Goal: Task Accomplishment & Management: Complete application form

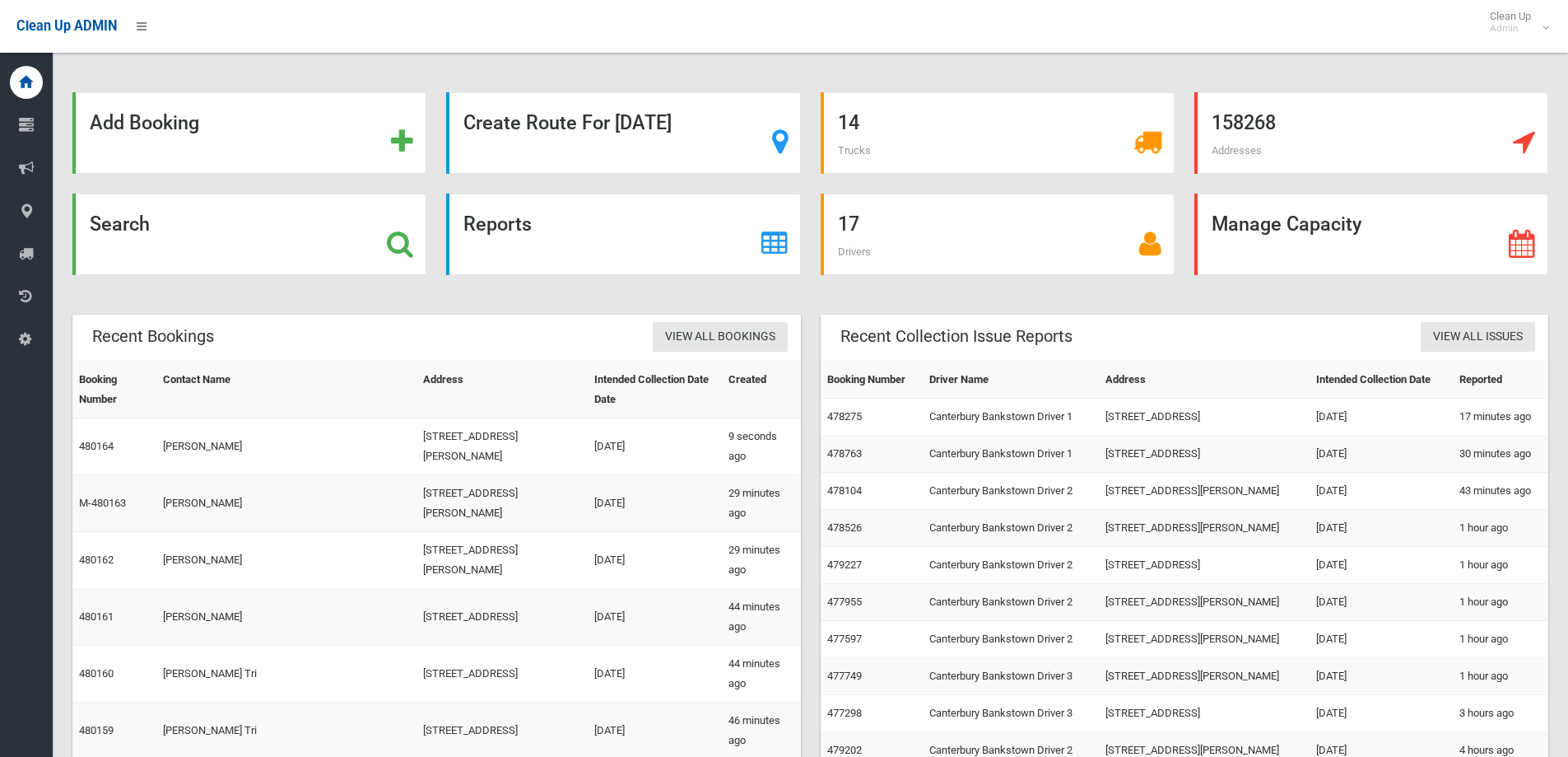
click at [169, 213] on div "Search" at bounding box center [249, 235] width 354 height 82
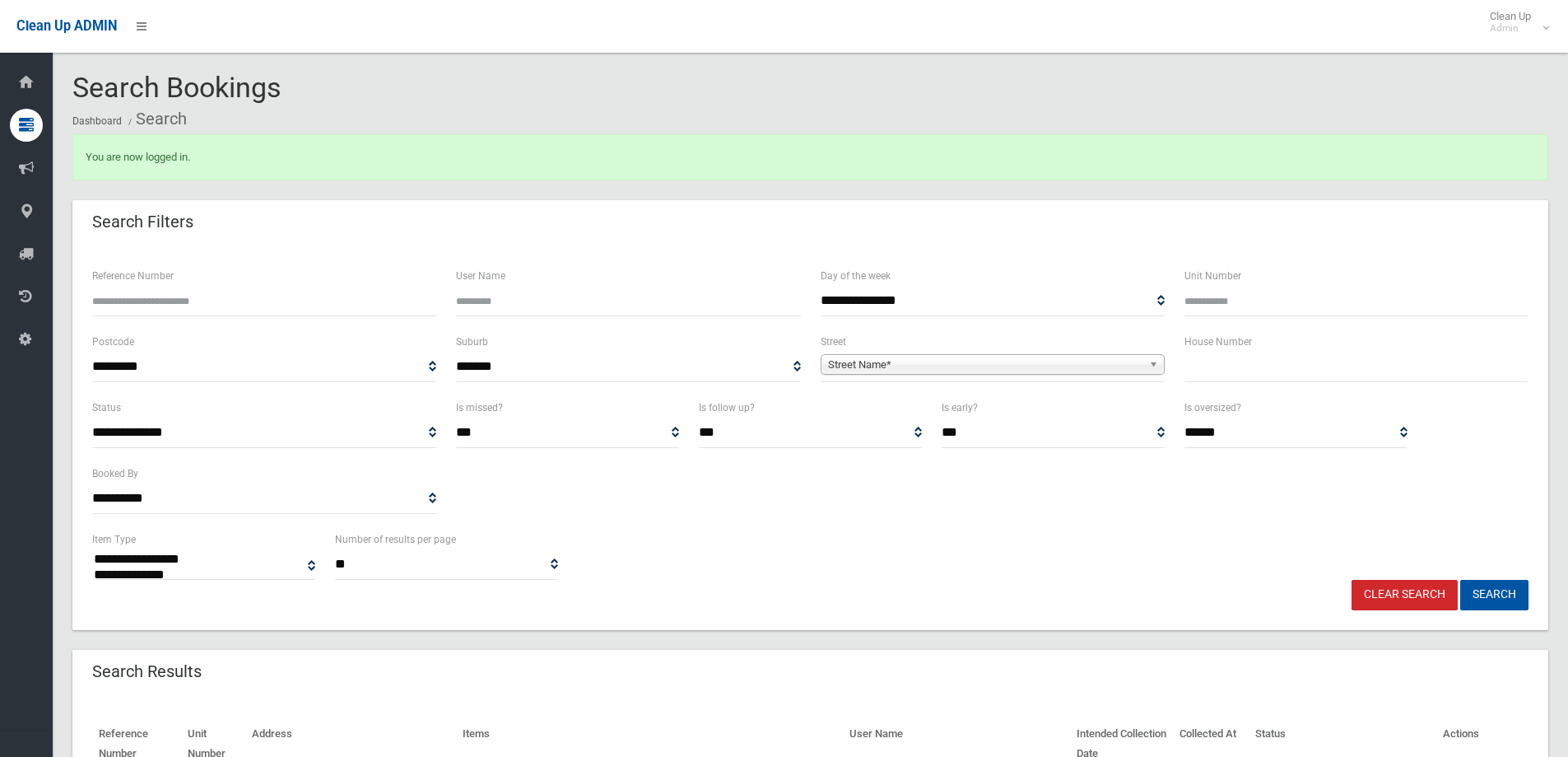
select select
click at [1254, 375] on input "text" at bounding box center [1356, 367] width 344 height 31
type input "**"
click at [1080, 366] on span "Street Name*" at bounding box center [984, 364] width 315 height 20
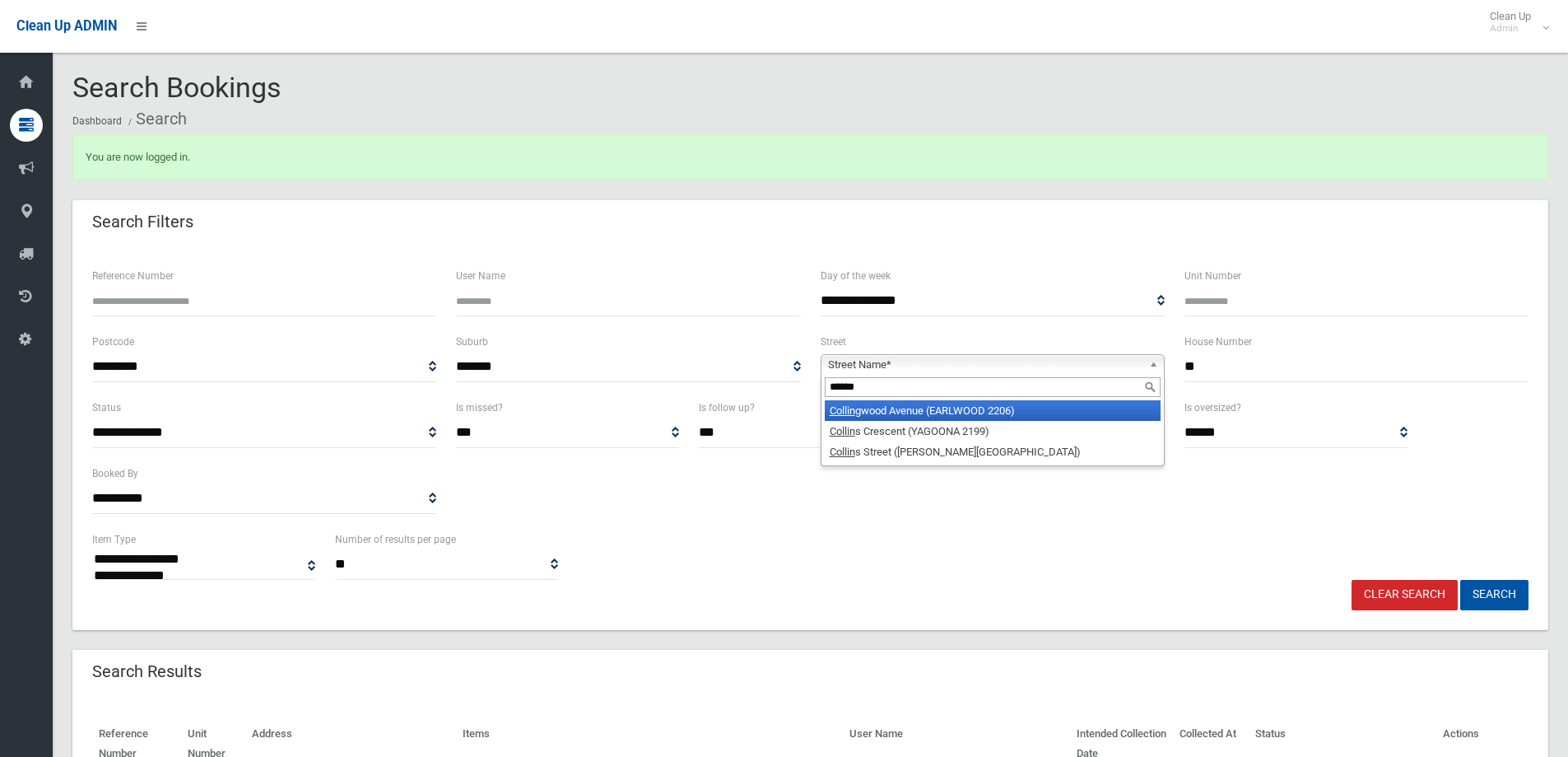
type input "******"
click at [1024, 418] on li "Collin gwood Avenue (EARLWOOD 2206)" at bounding box center [993, 411] width 336 height 20
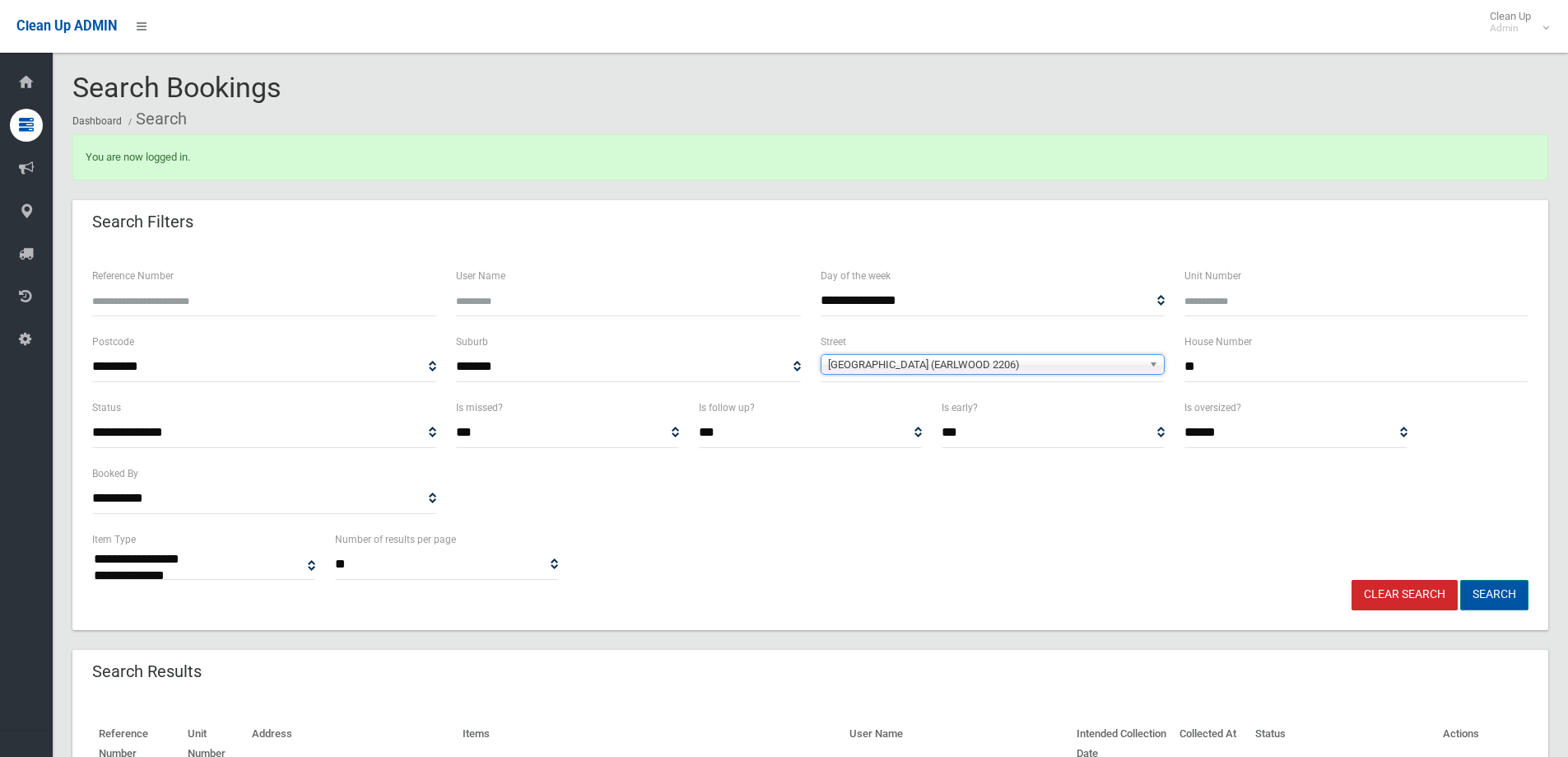
click at [1484, 601] on button "Search" at bounding box center [1494, 595] width 68 height 31
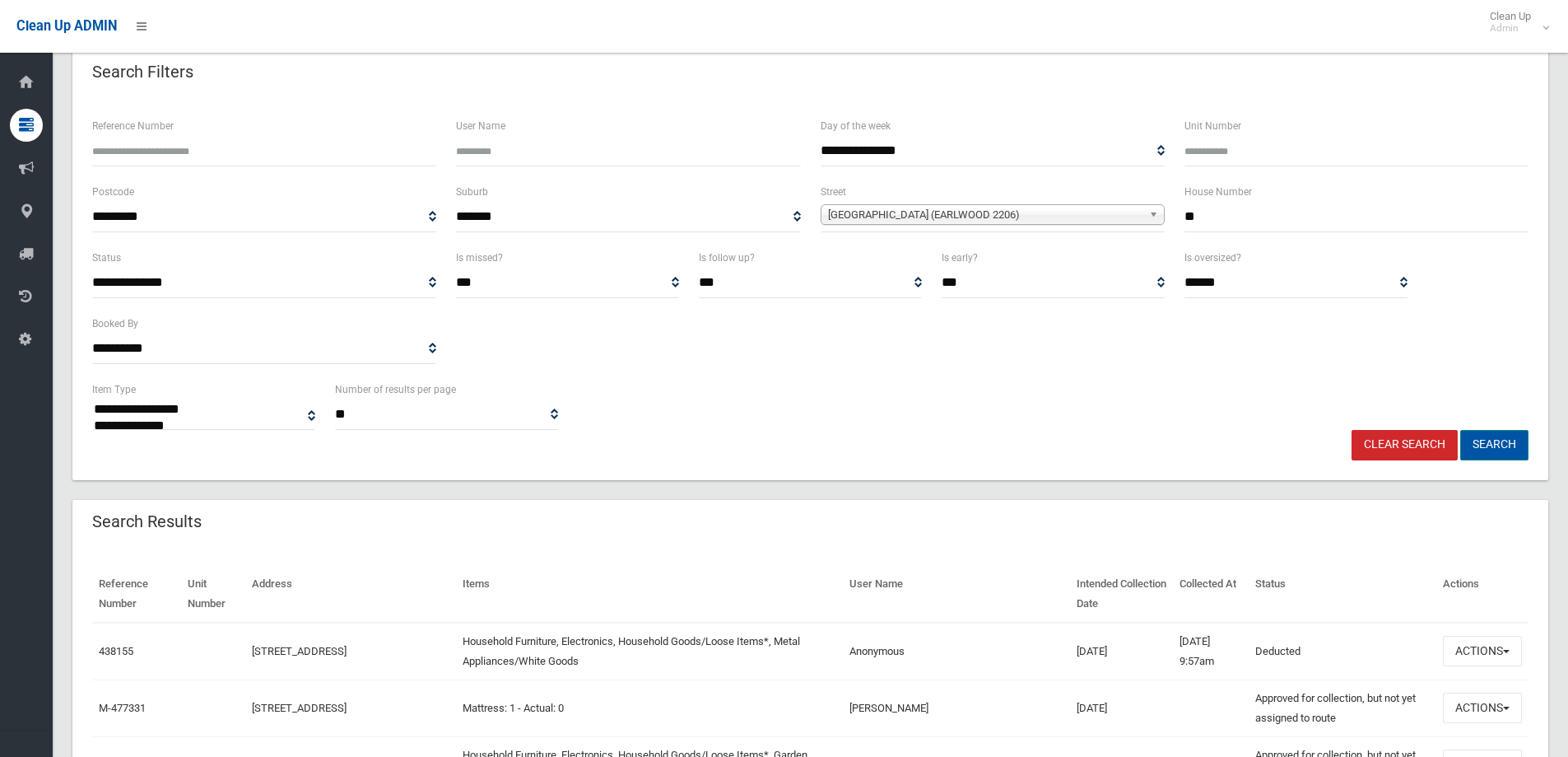
scroll to position [165, 0]
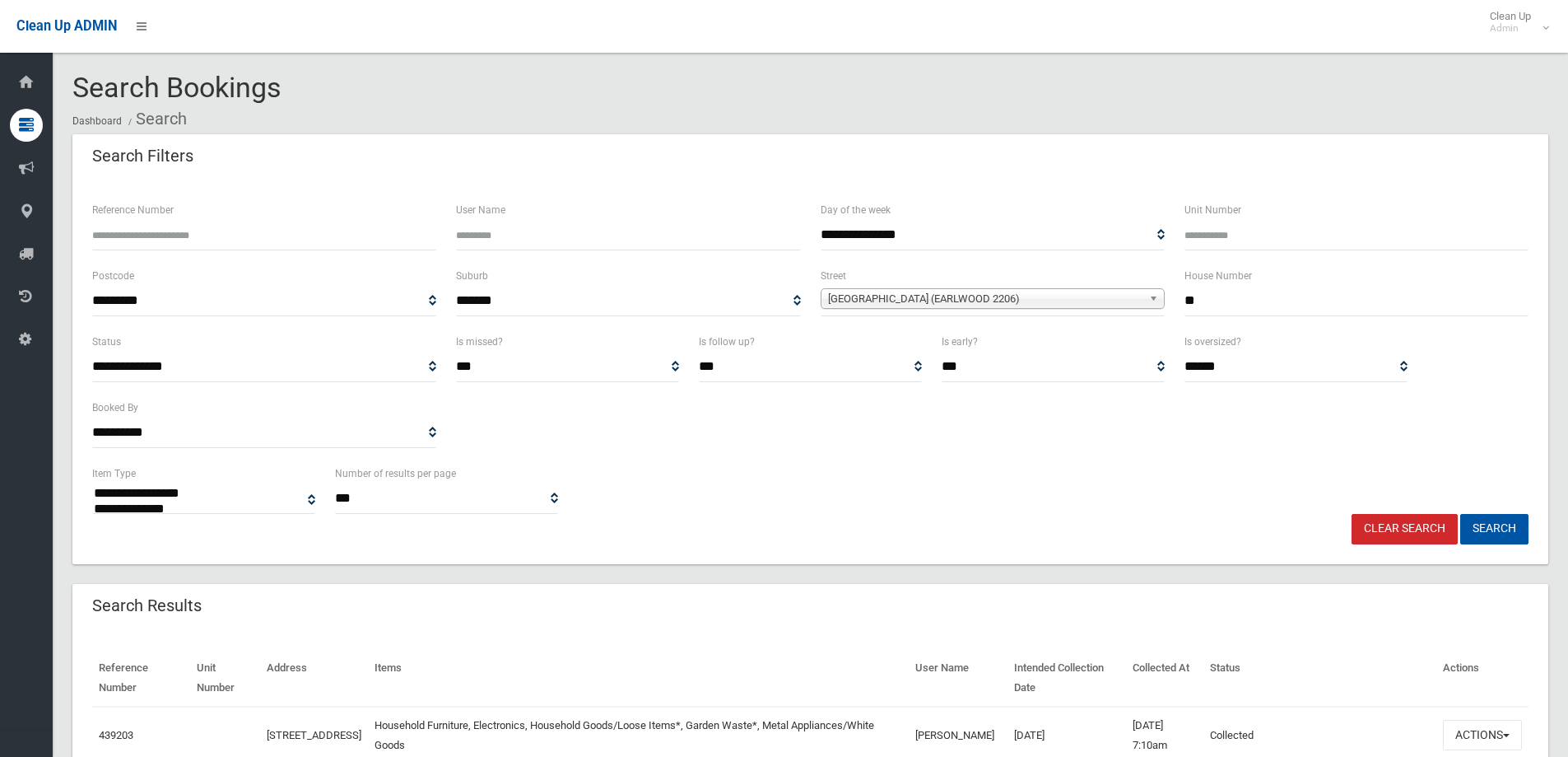
select select
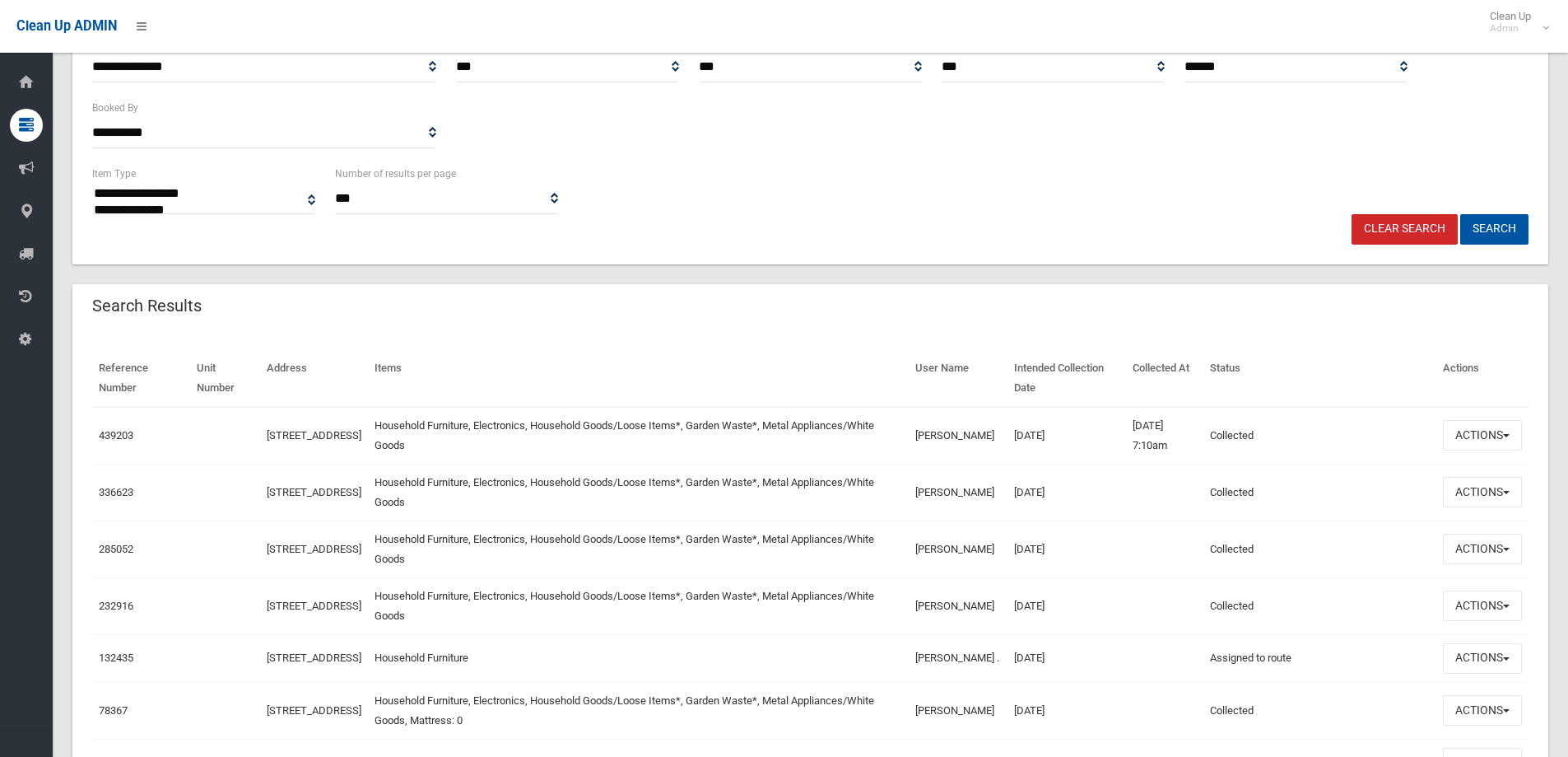
scroll to position [329, 0]
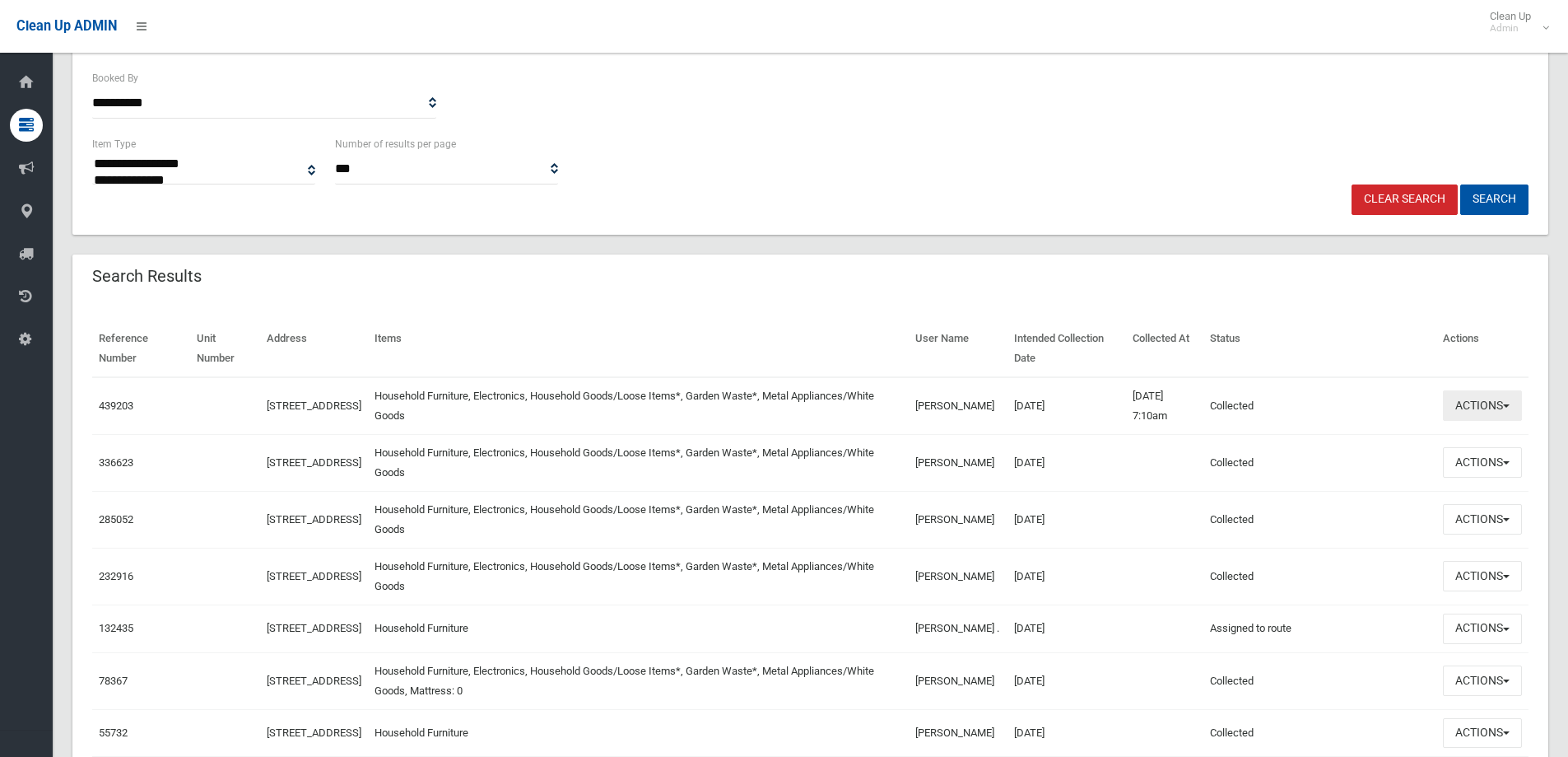
click at [1491, 405] on button "Actions" at bounding box center [1482, 405] width 79 height 31
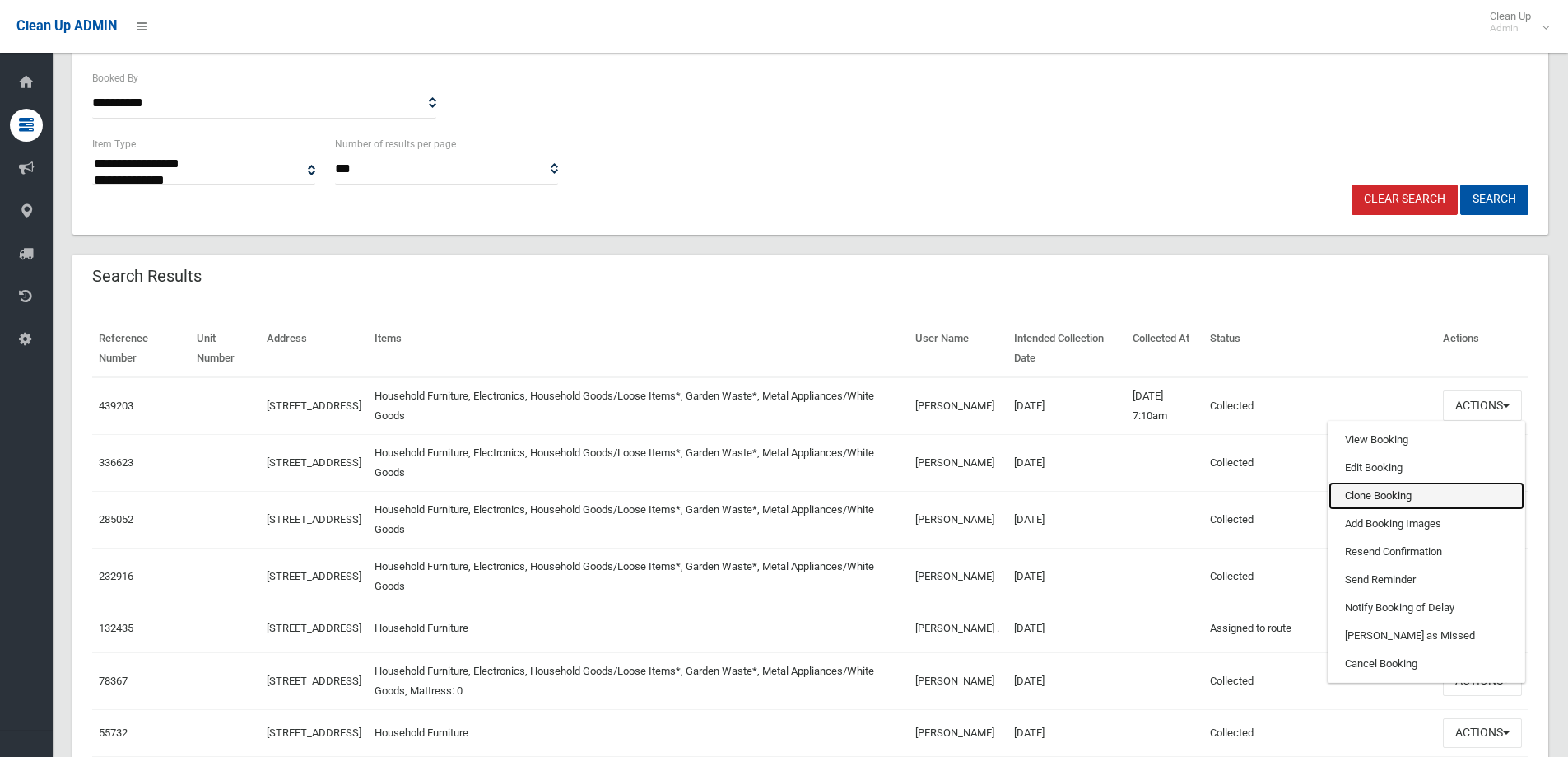
click at [1417, 486] on link "Clone Booking" at bounding box center [1426, 495] width 196 height 28
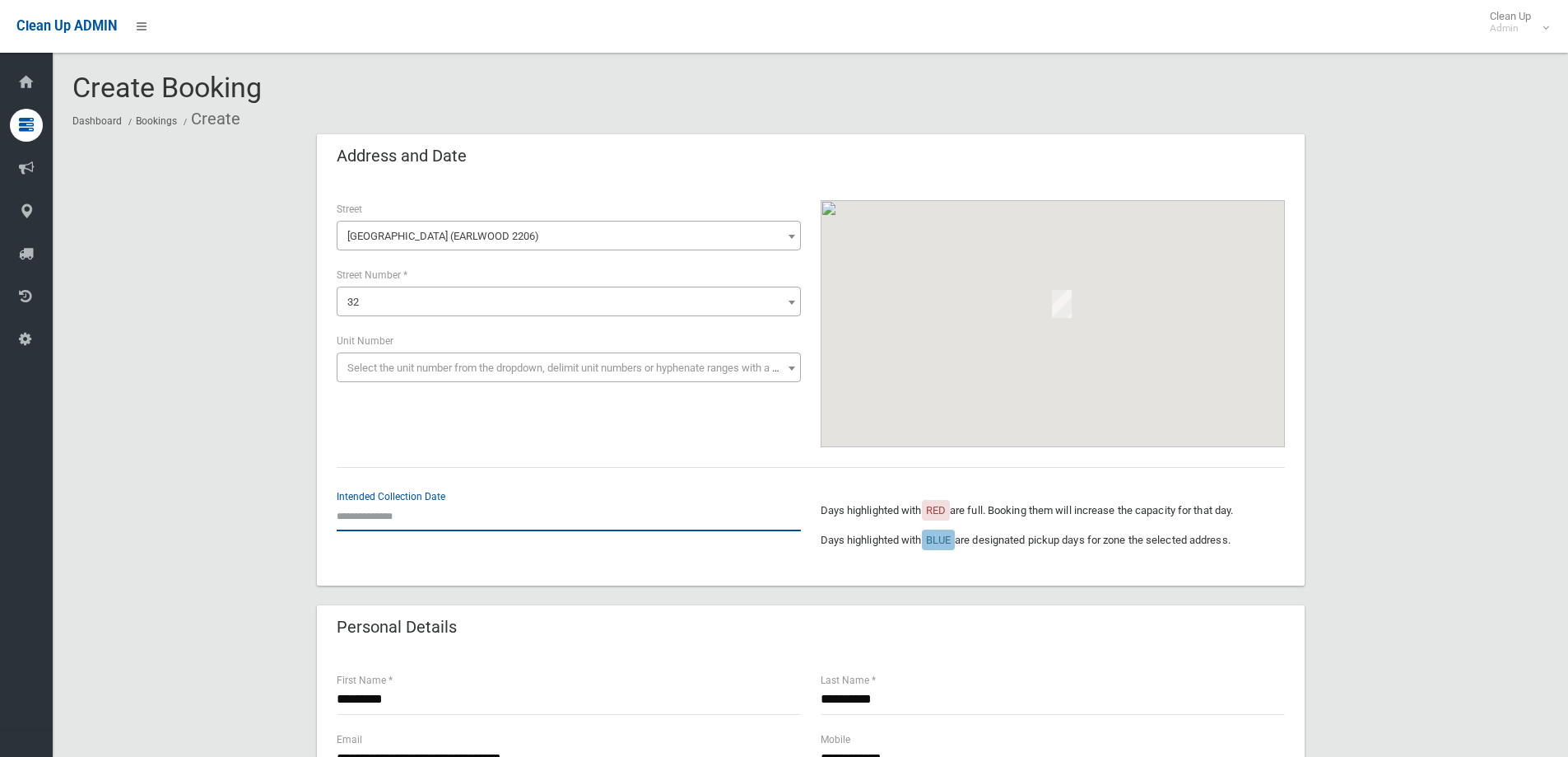
click at [402, 506] on input "text" at bounding box center [569, 516] width 464 height 31
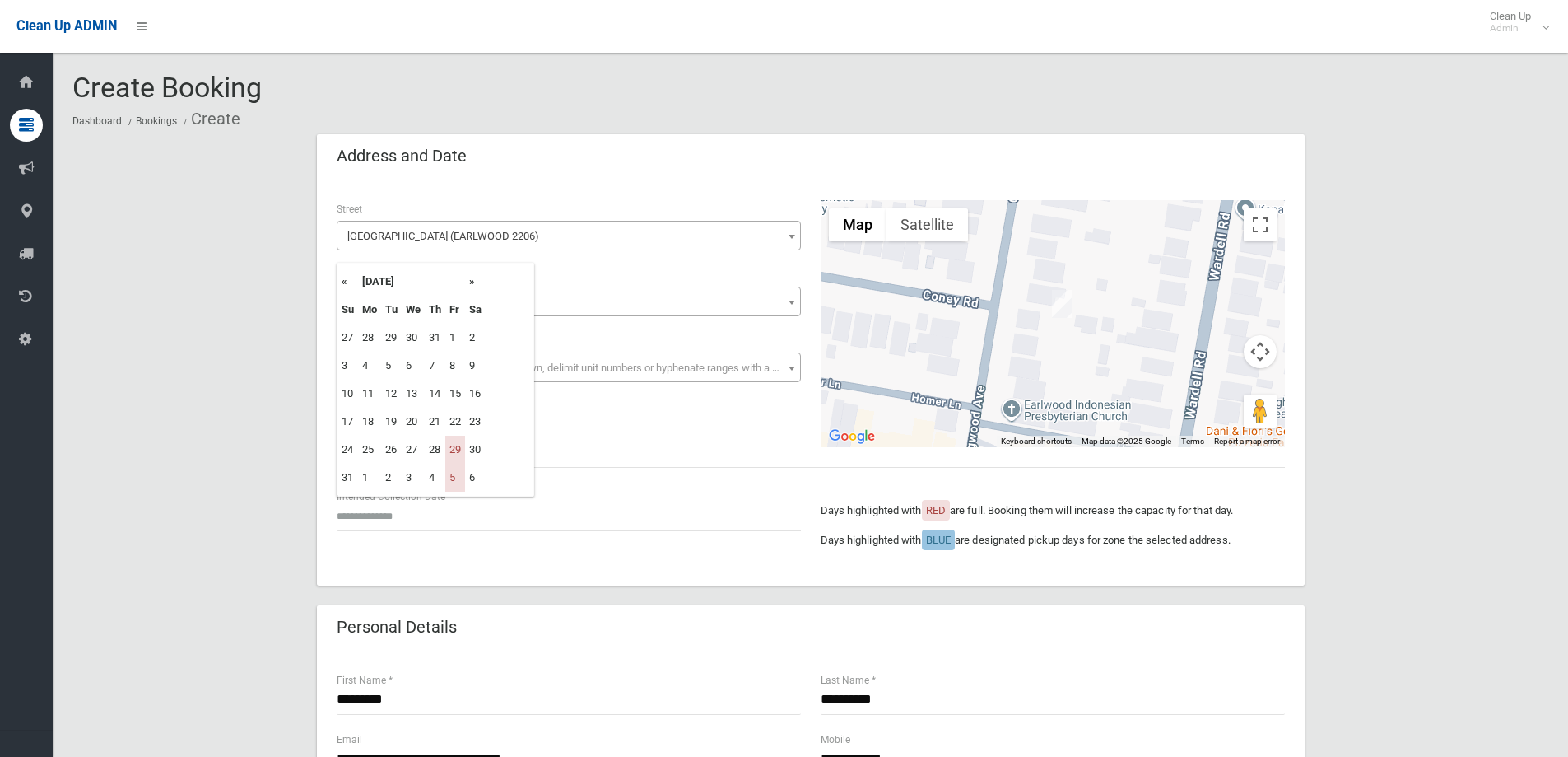
click at [475, 276] on th "»" at bounding box center [475, 282] width 20 height 28
click at [456, 364] on td "12" at bounding box center [455, 365] width 20 height 28
type input "**********"
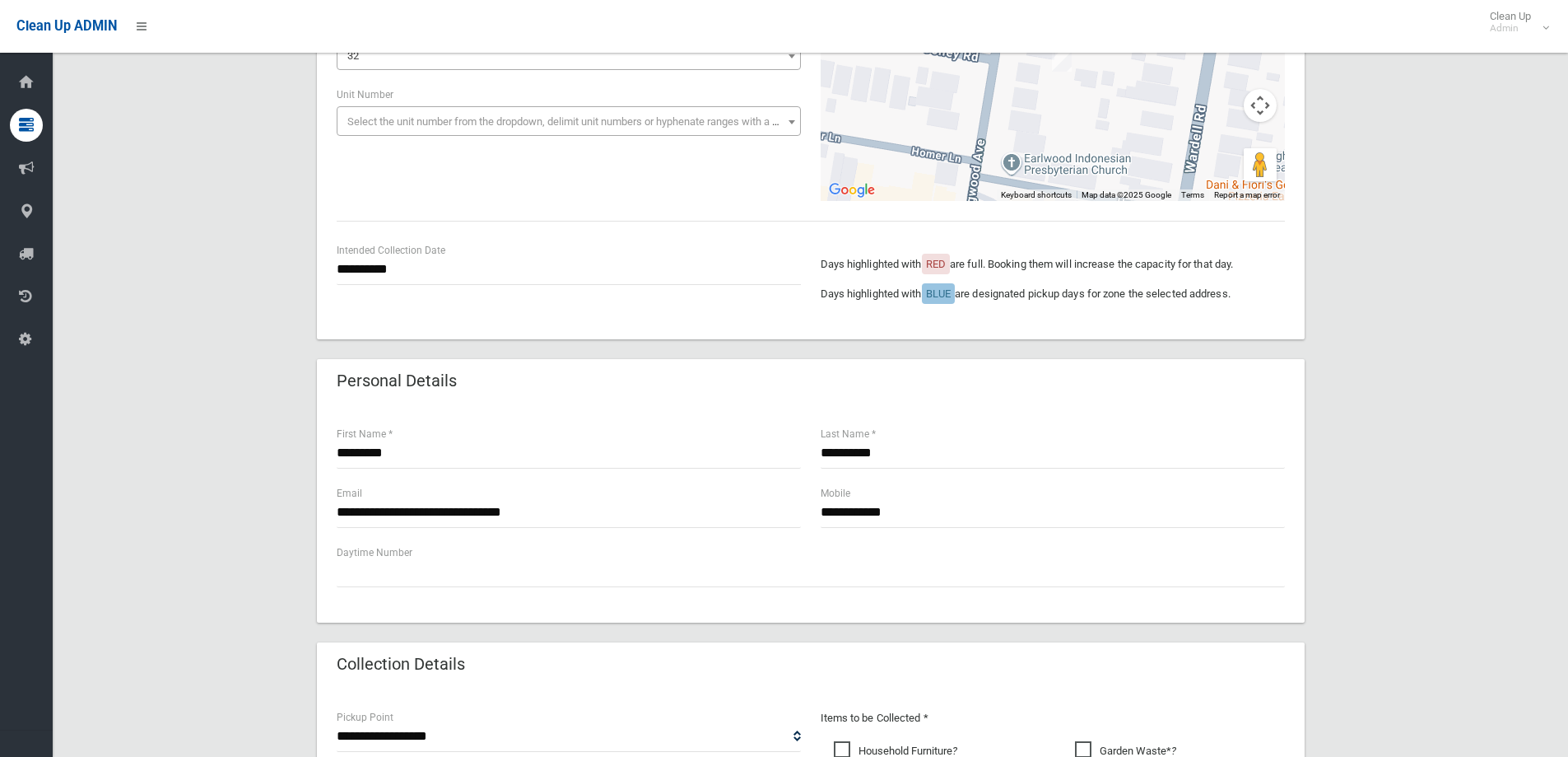
scroll to position [82, 0]
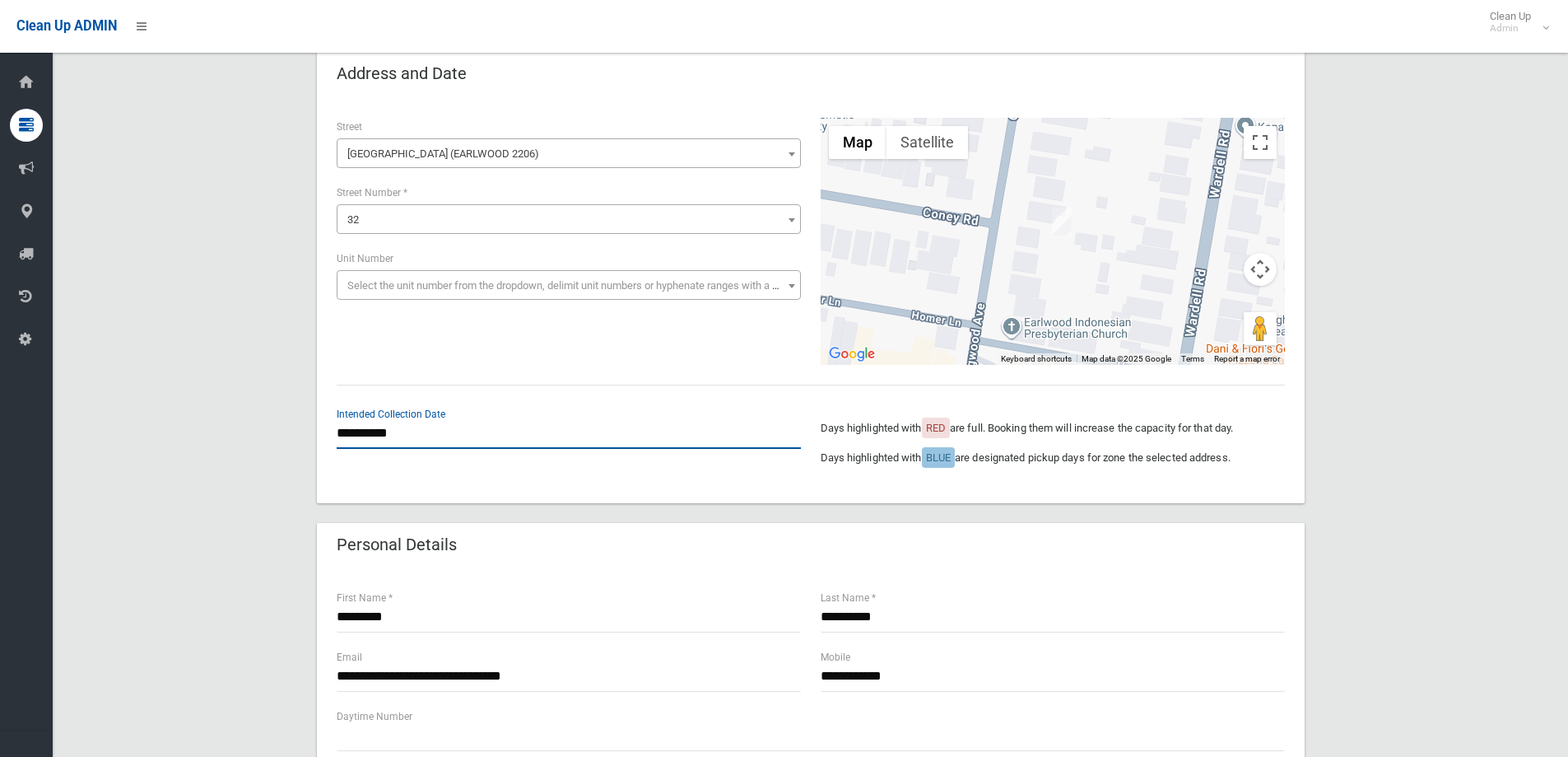
click at [357, 428] on input "**********" at bounding box center [569, 434] width 464 height 31
click at [580, 352] on div "**********" at bounding box center [810, 241] width 967 height 247
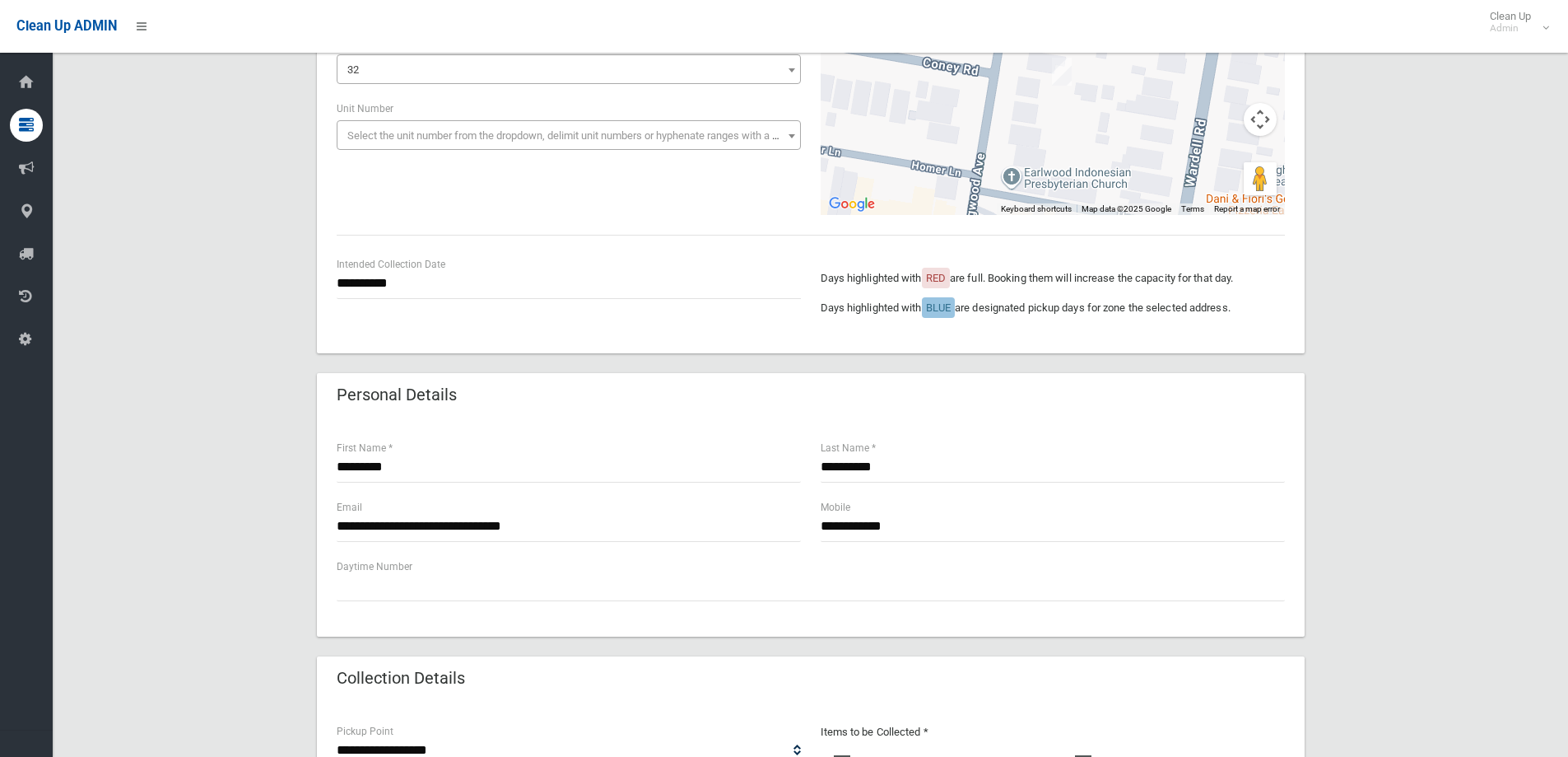
scroll to position [411, 0]
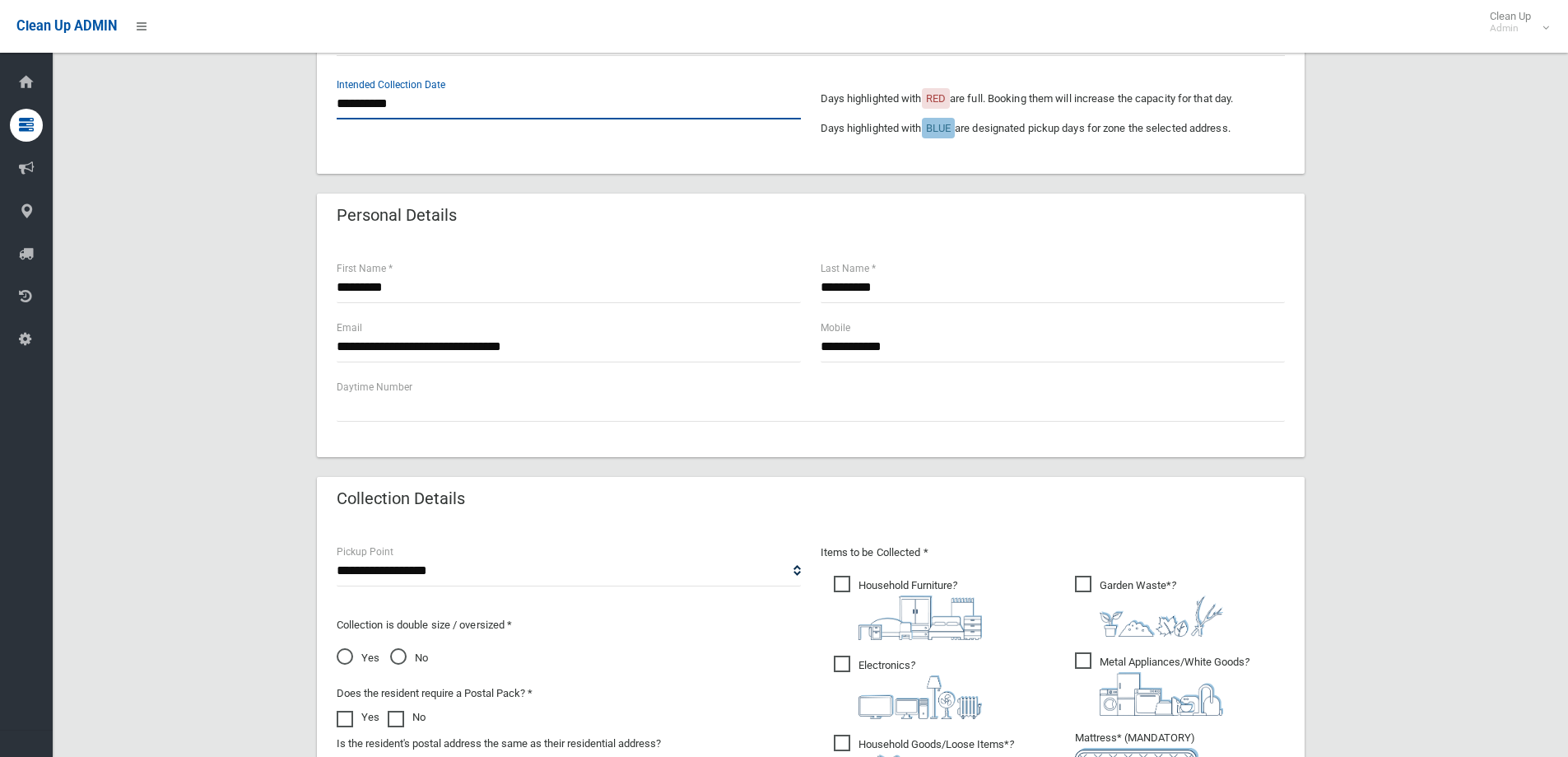
click at [375, 109] on input "**********" at bounding box center [569, 104] width 464 height 31
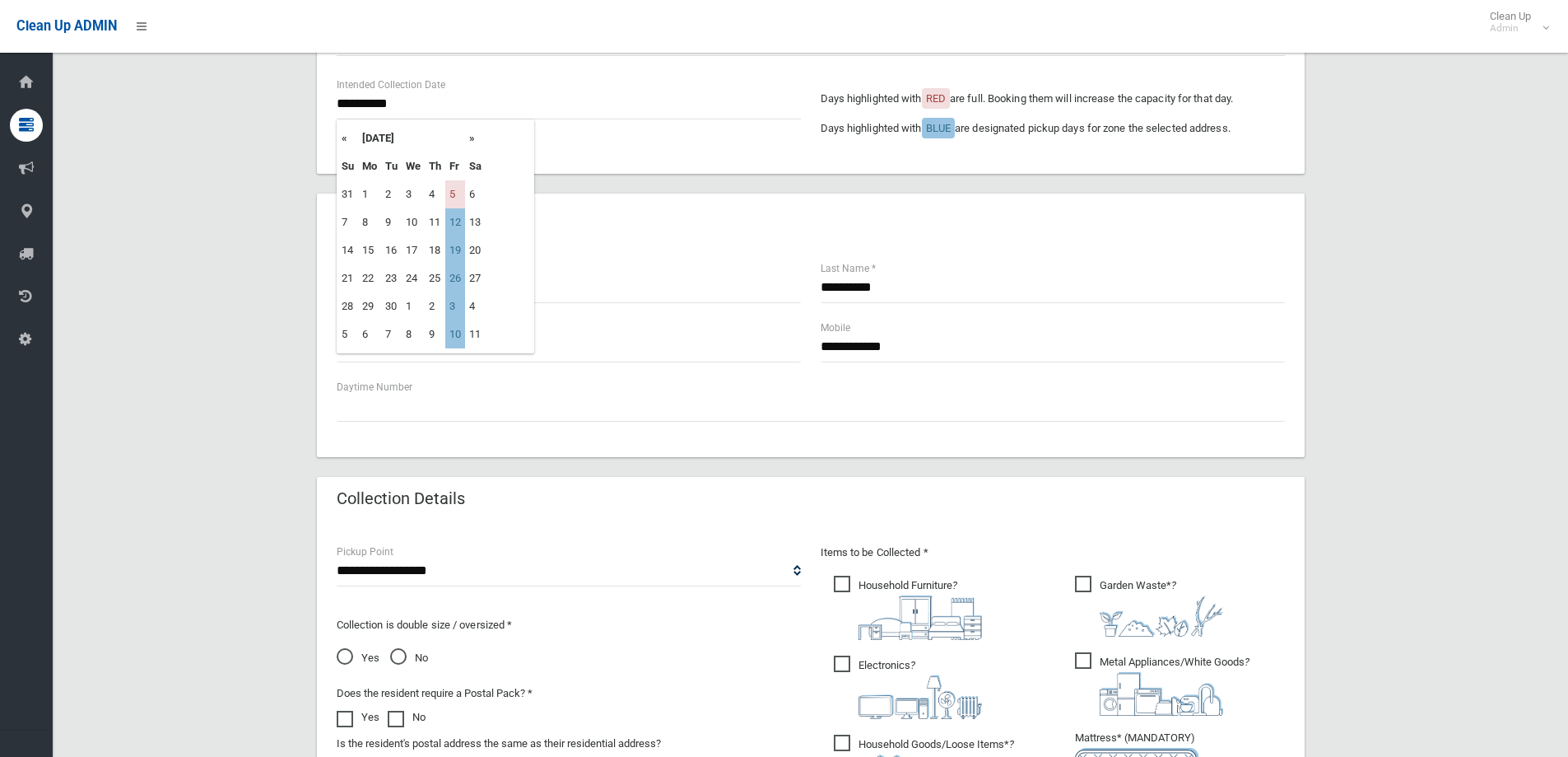
click at [344, 131] on th "«" at bounding box center [348, 138] width 20 height 28
click at [472, 141] on th "»" at bounding box center [475, 138] width 20 height 28
click at [639, 231] on div "Personal Details" at bounding box center [810, 217] width 988 height 46
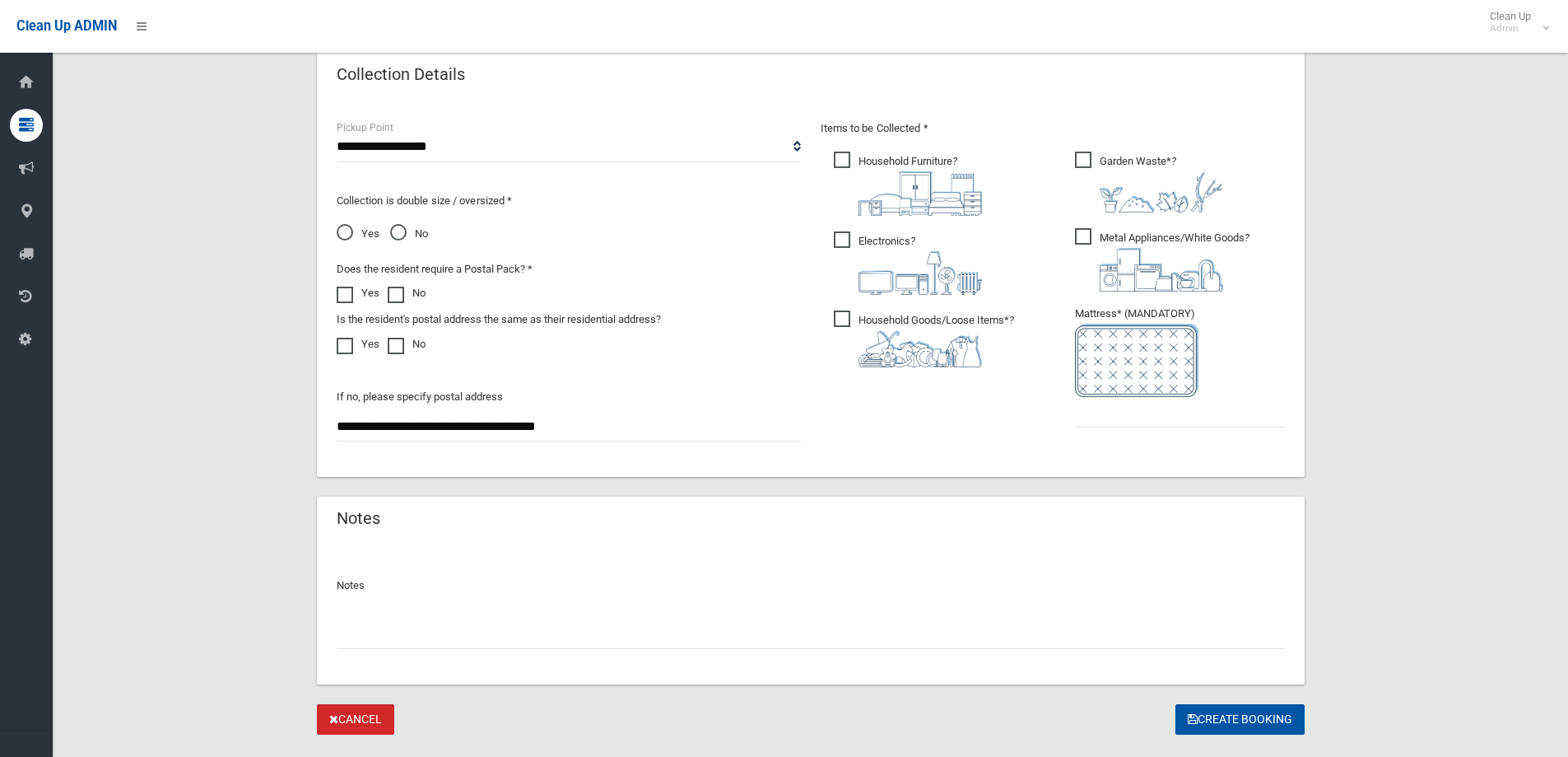
scroll to position [873, 0]
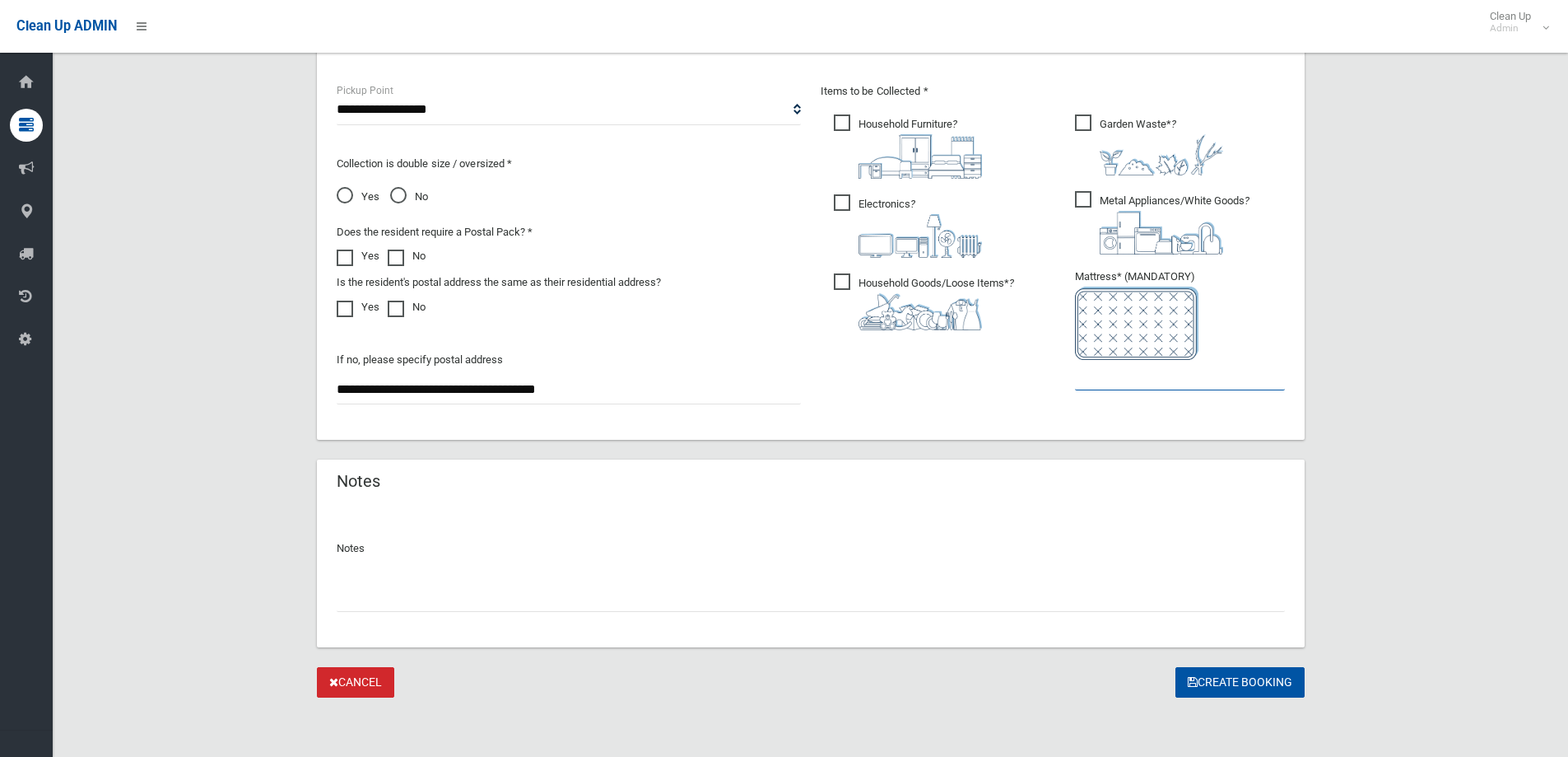
click at [1112, 370] on input "text" at bounding box center [1180, 376] width 210 height 31
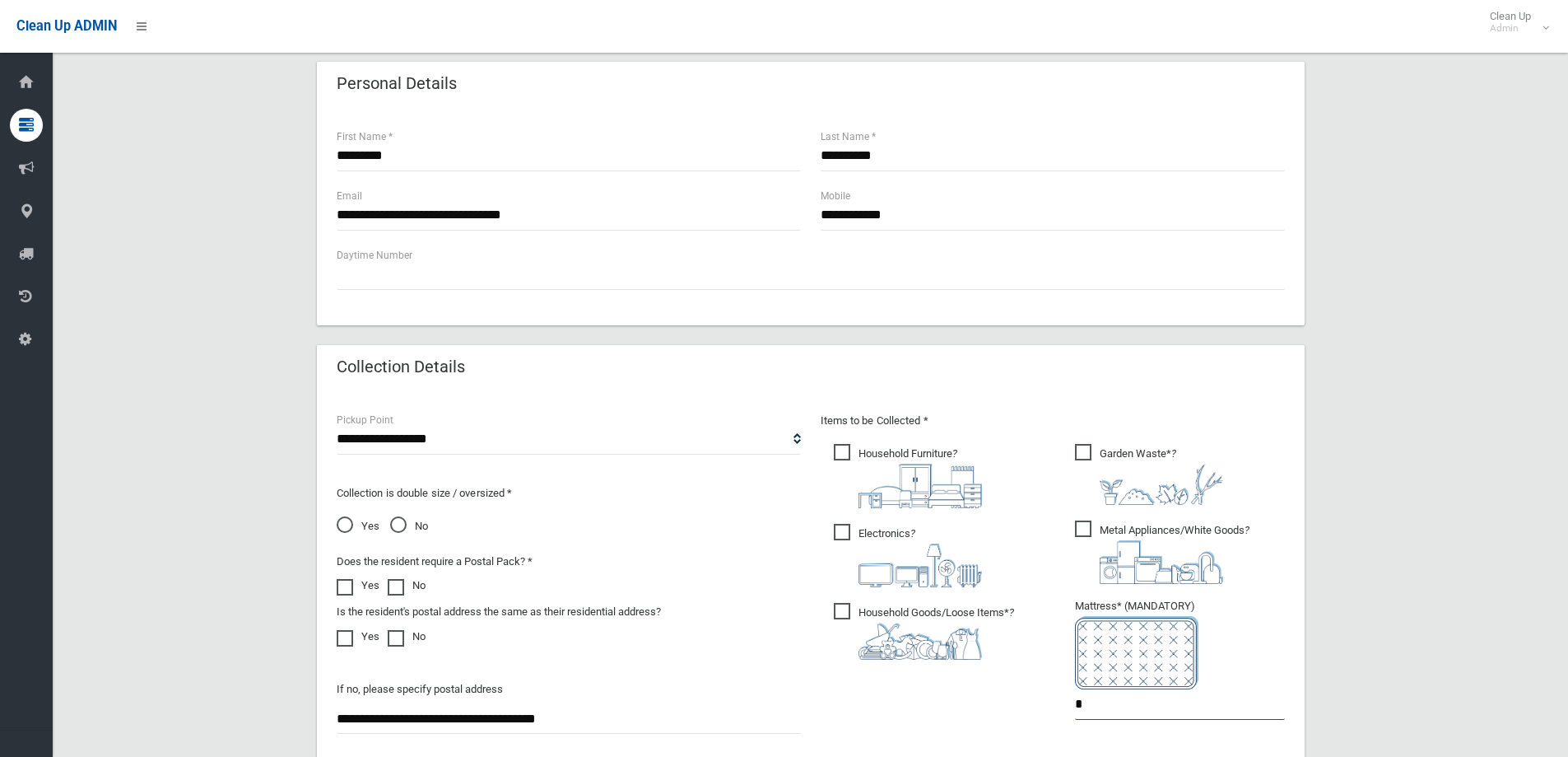
scroll to position [296, 0]
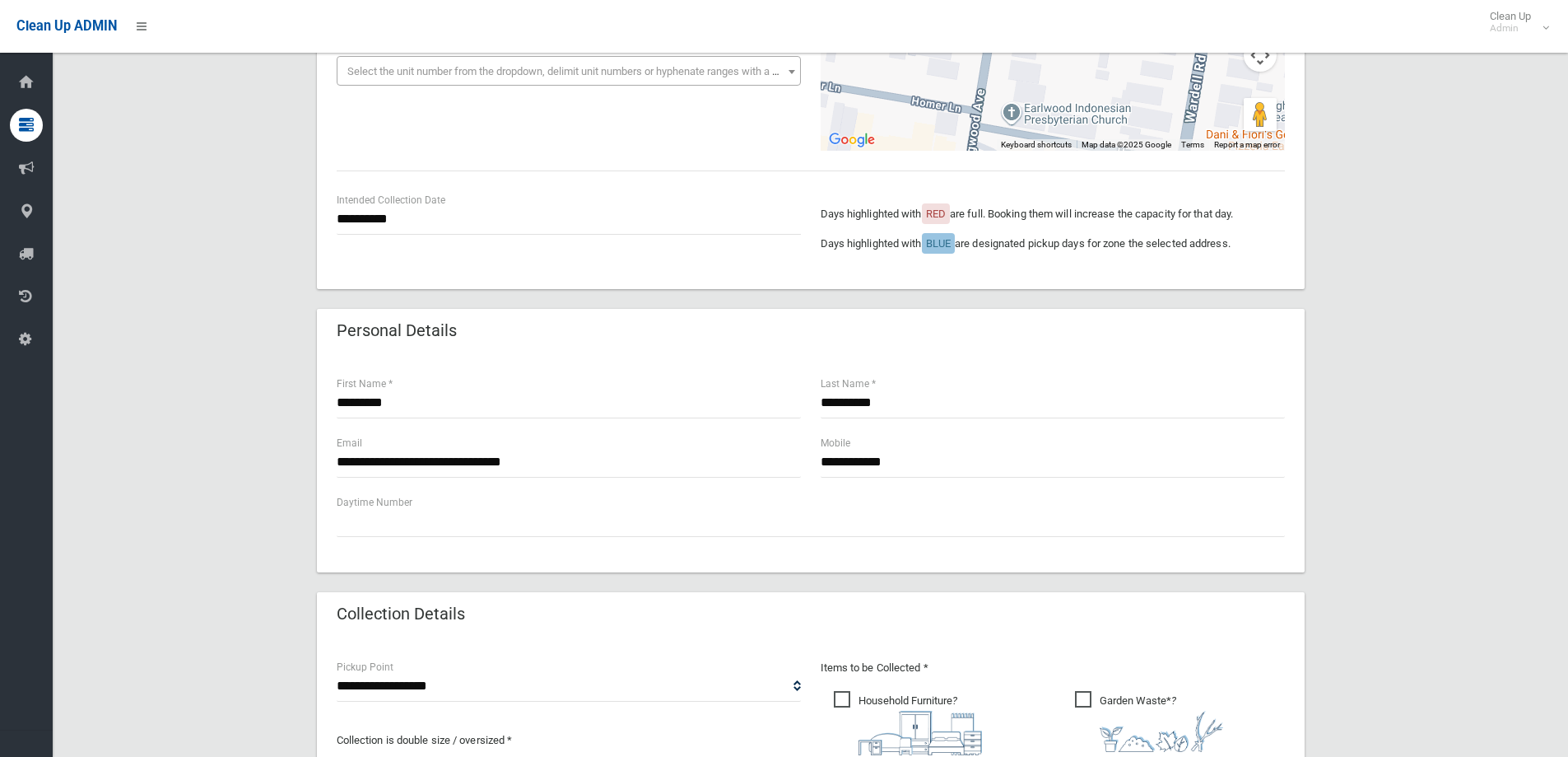
type input "*"
click at [579, 393] on input "*********" at bounding box center [569, 403] width 464 height 31
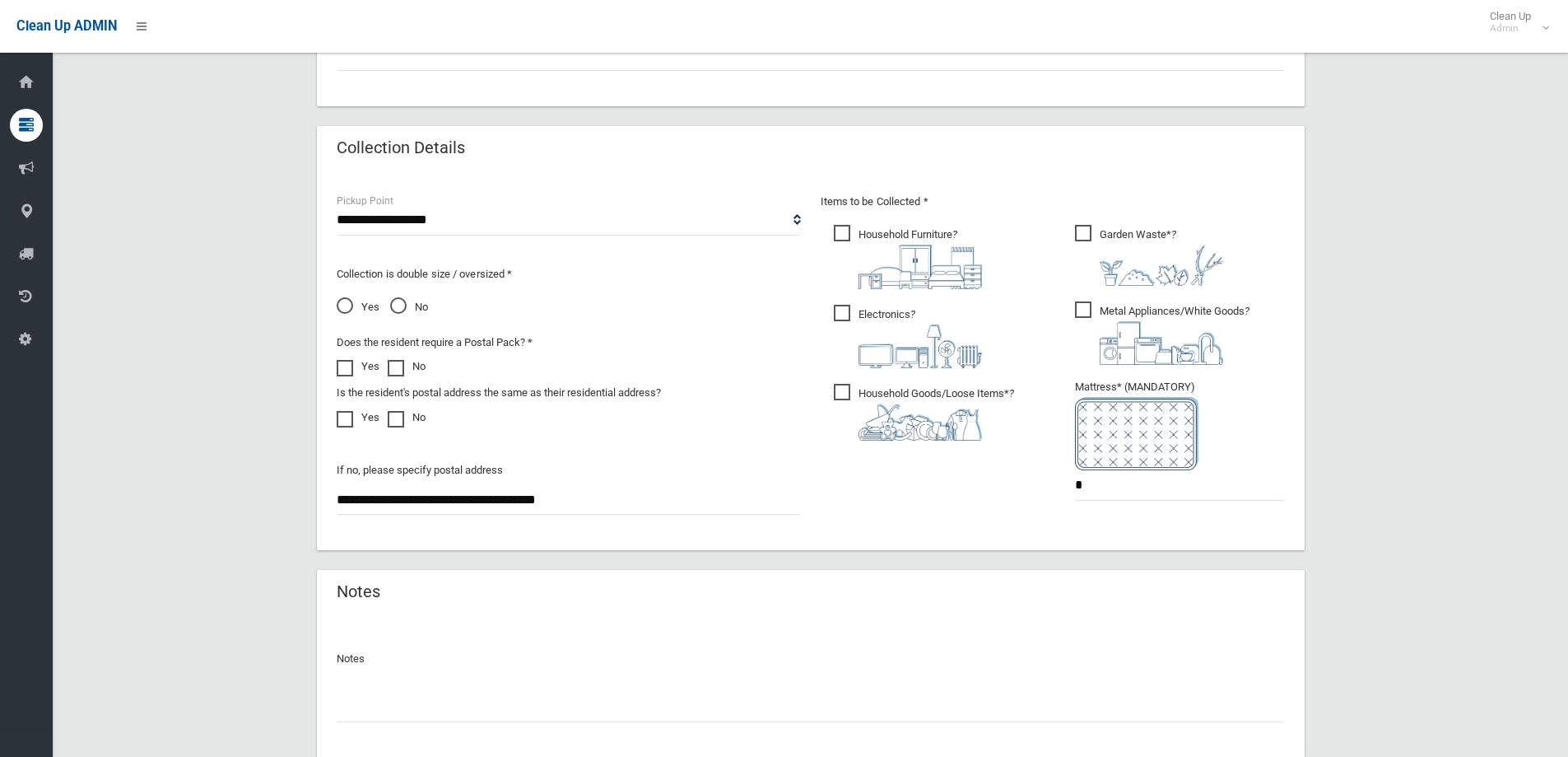
scroll to position [873, 0]
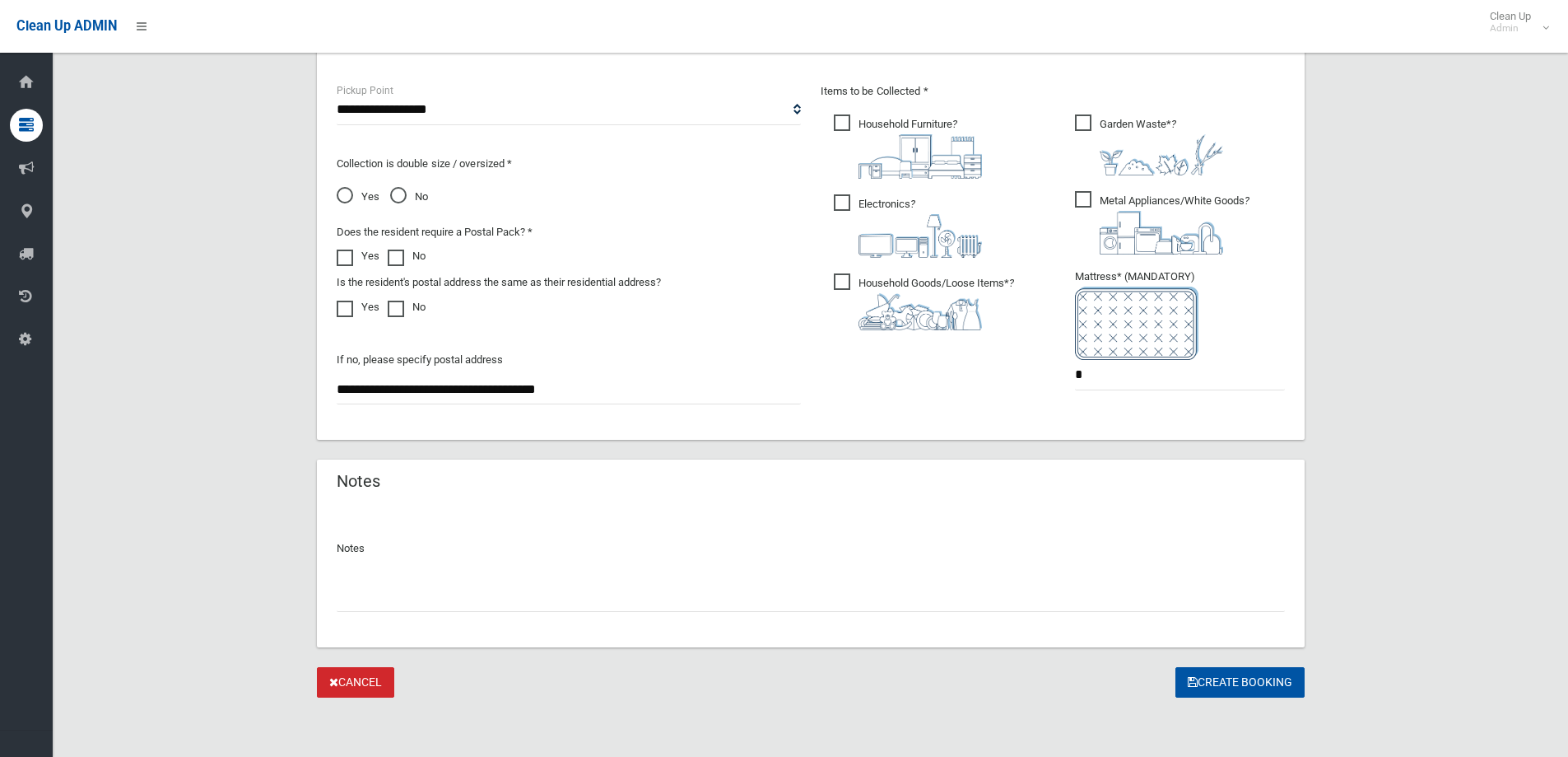
click at [510, 591] on input "text" at bounding box center [810, 597] width 948 height 31
click at [1241, 680] on button "Create Booking" at bounding box center [1240, 682] width 129 height 31
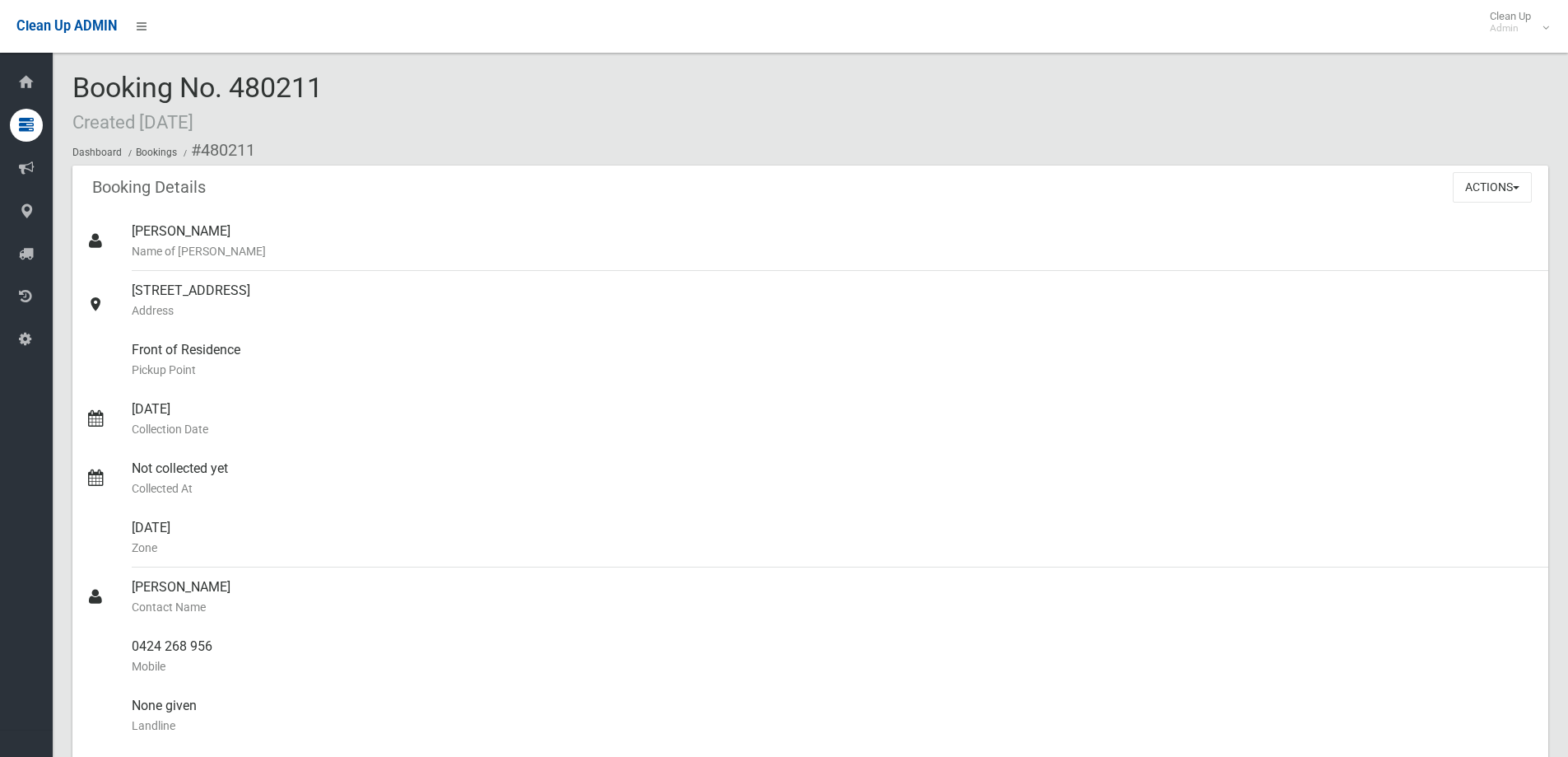
drag, startPoint x: 235, startPoint y: 92, endPoint x: 379, endPoint y: 94, distance: 144.0
click at [379, 94] on div "Booking No. 480211 Created [DATE] Dashboard Bookings #480211" at bounding box center [810, 119] width 1476 height 93
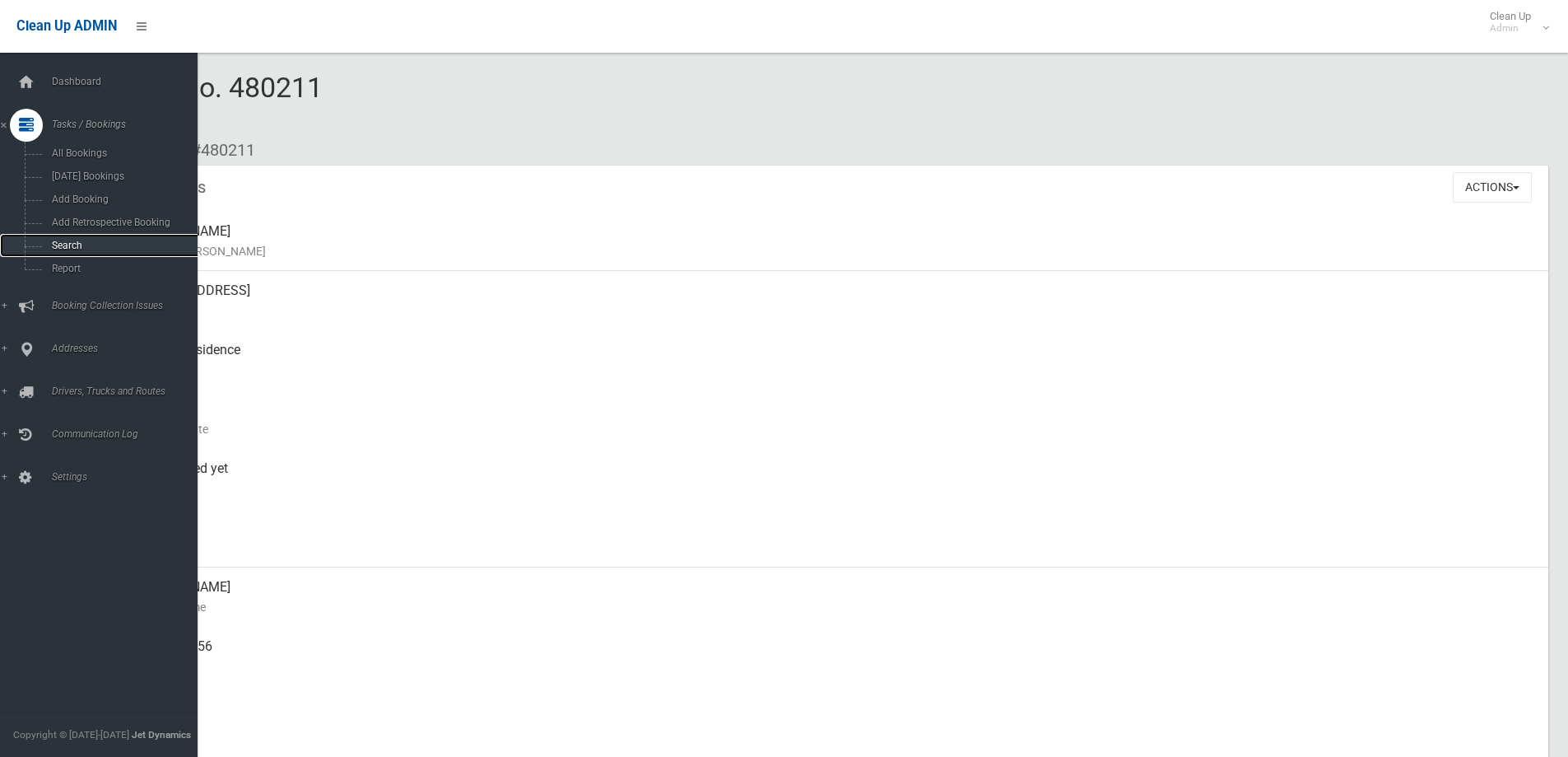
click at [78, 245] on span "Search" at bounding box center [121, 246] width 149 height 12
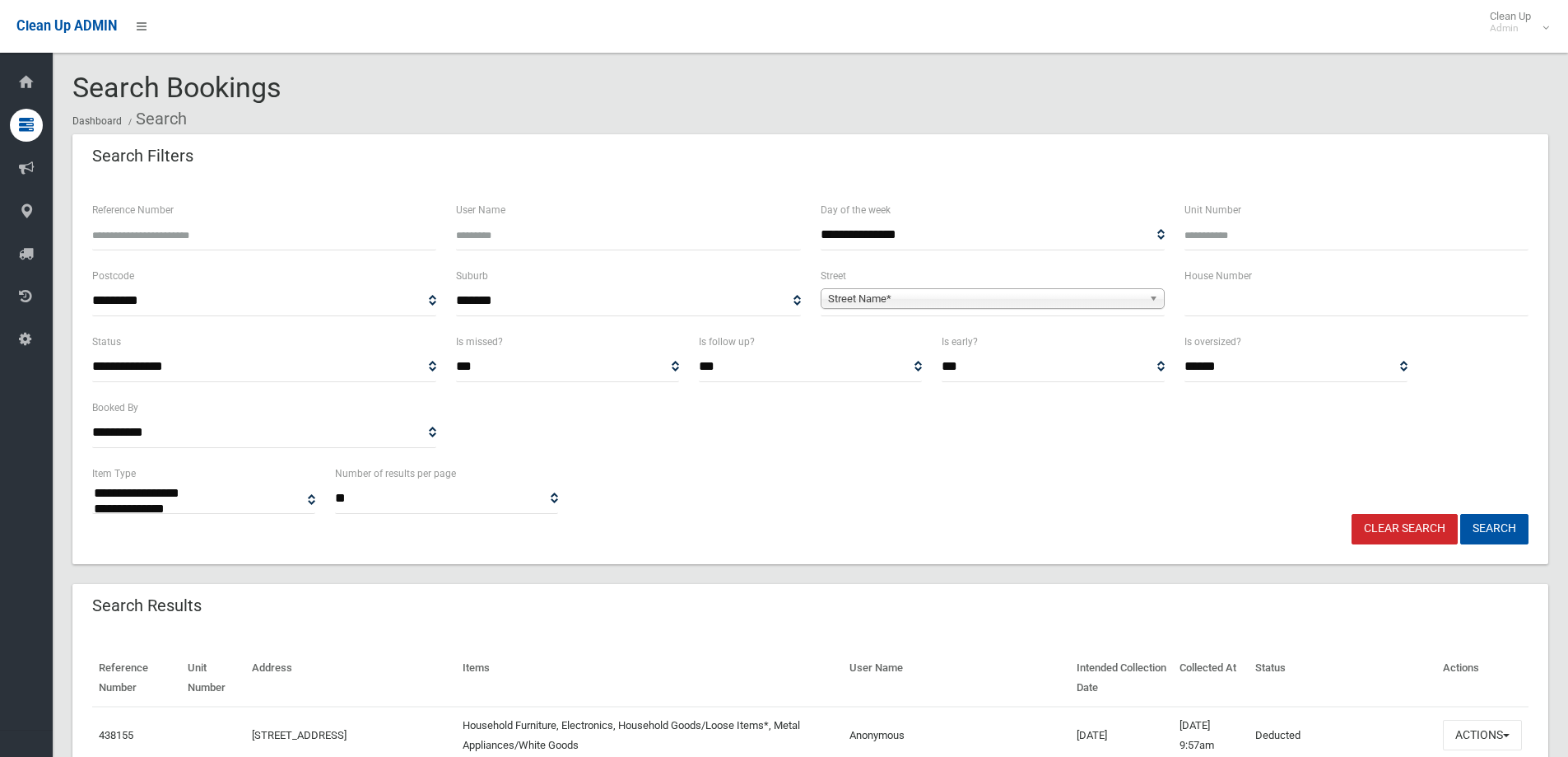
select select
